Goal: Information Seeking & Learning: Check status

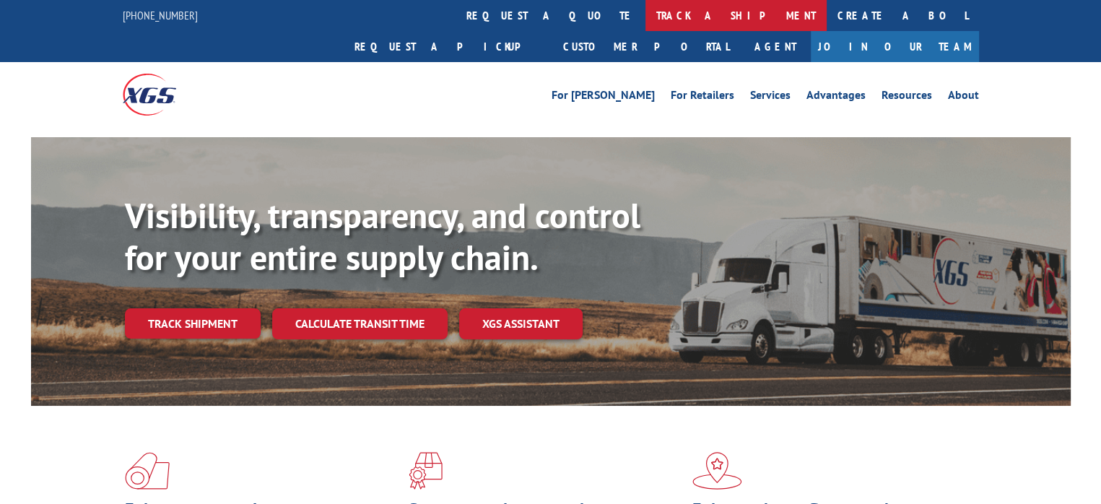
click at [645, 14] on link "track a shipment" at bounding box center [735, 15] width 181 height 31
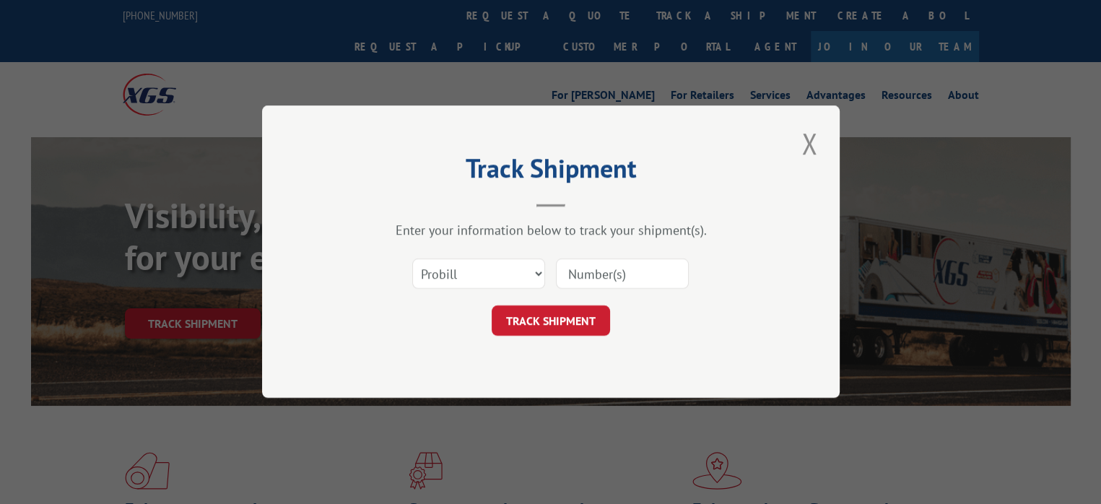
drag, startPoint x: 562, startPoint y: 262, endPoint x: 573, endPoint y: 271, distance: 14.9
click at [562, 262] on input at bounding box center [622, 274] width 133 height 30
paste input "16289100"
type input "16289100"
click at [563, 323] on button "TRACK SHIPMENT" at bounding box center [551, 321] width 118 height 30
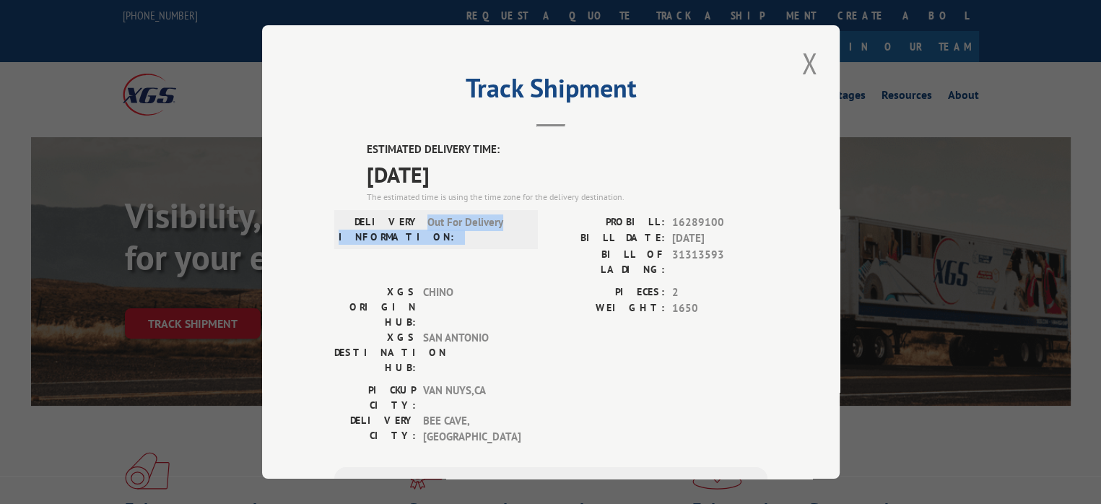
drag, startPoint x: 416, startPoint y: 217, endPoint x: 510, endPoint y: 217, distance: 94.6
click at [505, 217] on div "DELIVERY INFORMATION: Out For Delivery" at bounding box center [436, 229] width 195 height 30
click at [516, 222] on span "Out For Delivery" at bounding box center [475, 229] width 97 height 30
copy span "Out For Delivery"
drag, startPoint x: 505, startPoint y: 223, endPoint x: 425, endPoint y: 226, distance: 80.2
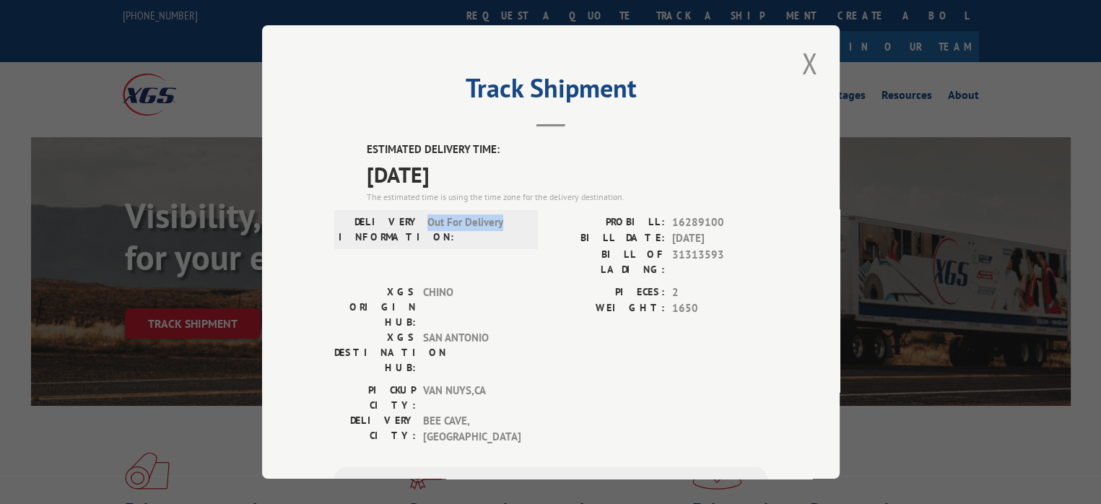
click at [427, 226] on span "Out For Delivery" at bounding box center [475, 229] width 97 height 30
click at [514, 217] on span "Out For Delivery" at bounding box center [475, 229] width 97 height 30
click at [812, 62] on button "Close modal" at bounding box center [809, 63] width 25 height 40
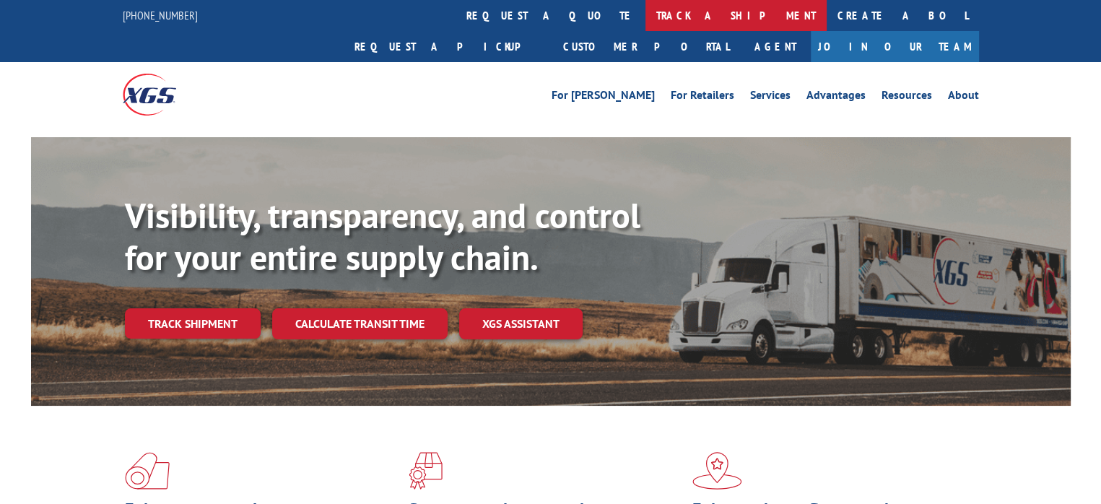
click at [645, 19] on link "track a shipment" at bounding box center [735, 15] width 181 height 31
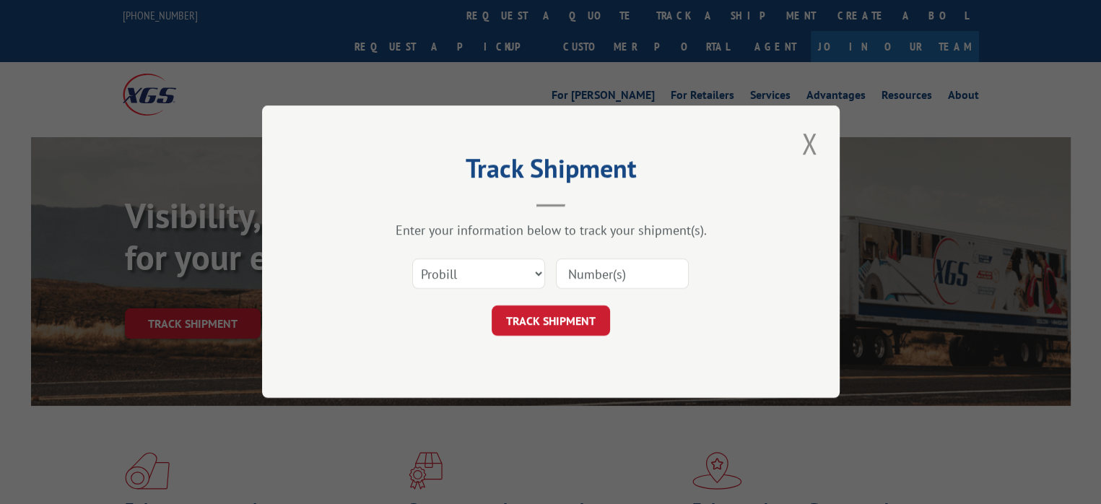
click at [599, 266] on input at bounding box center [622, 274] width 133 height 30
paste input "16289106"
type input "16289106"
click at [575, 299] on form "Select category... Probill BOL PO 16289106 TRACK SHIPMENT" at bounding box center [550, 294] width 433 height 86
click at [569, 327] on button "TRACK SHIPMENT" at bounding box center [551, 321] width 118 height 30
